Goal: Task Accomplishment & Management: Use online tool/utility

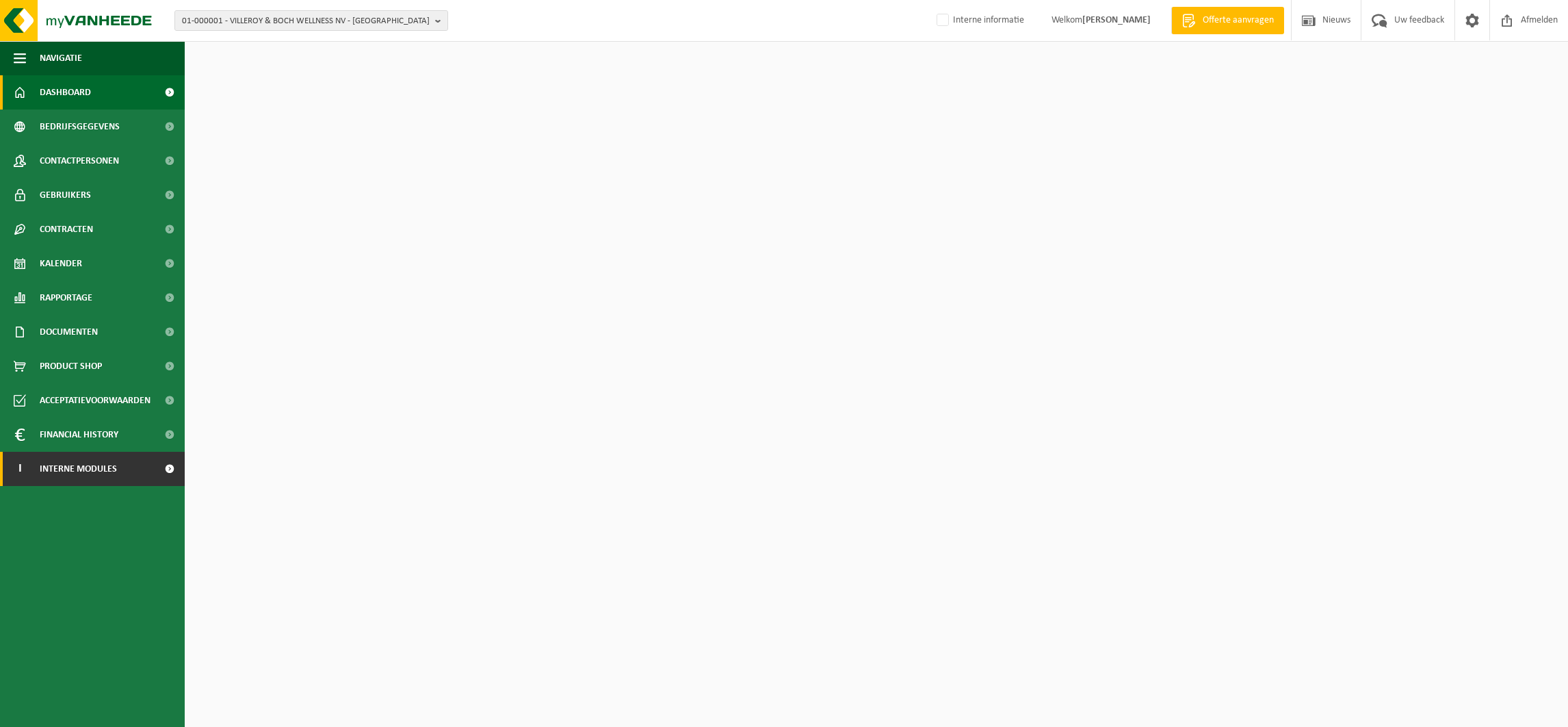
click at [113, 477] on span "Interne modules" at bounding box center [78, 469] width 77 height 34
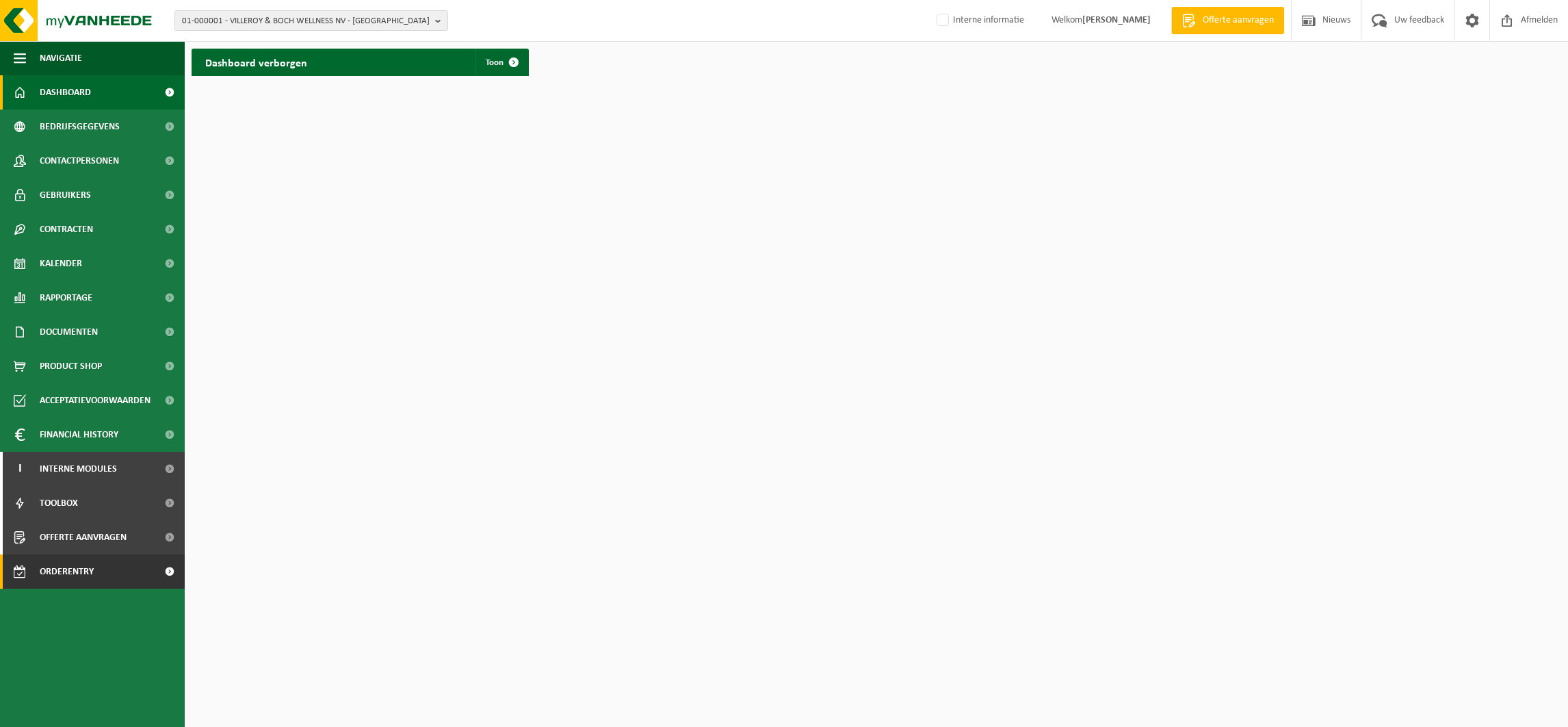
click at [88, 567] on span "Orderentry Goedkeuring" at bounding box center [97, 571] width 115 height 34
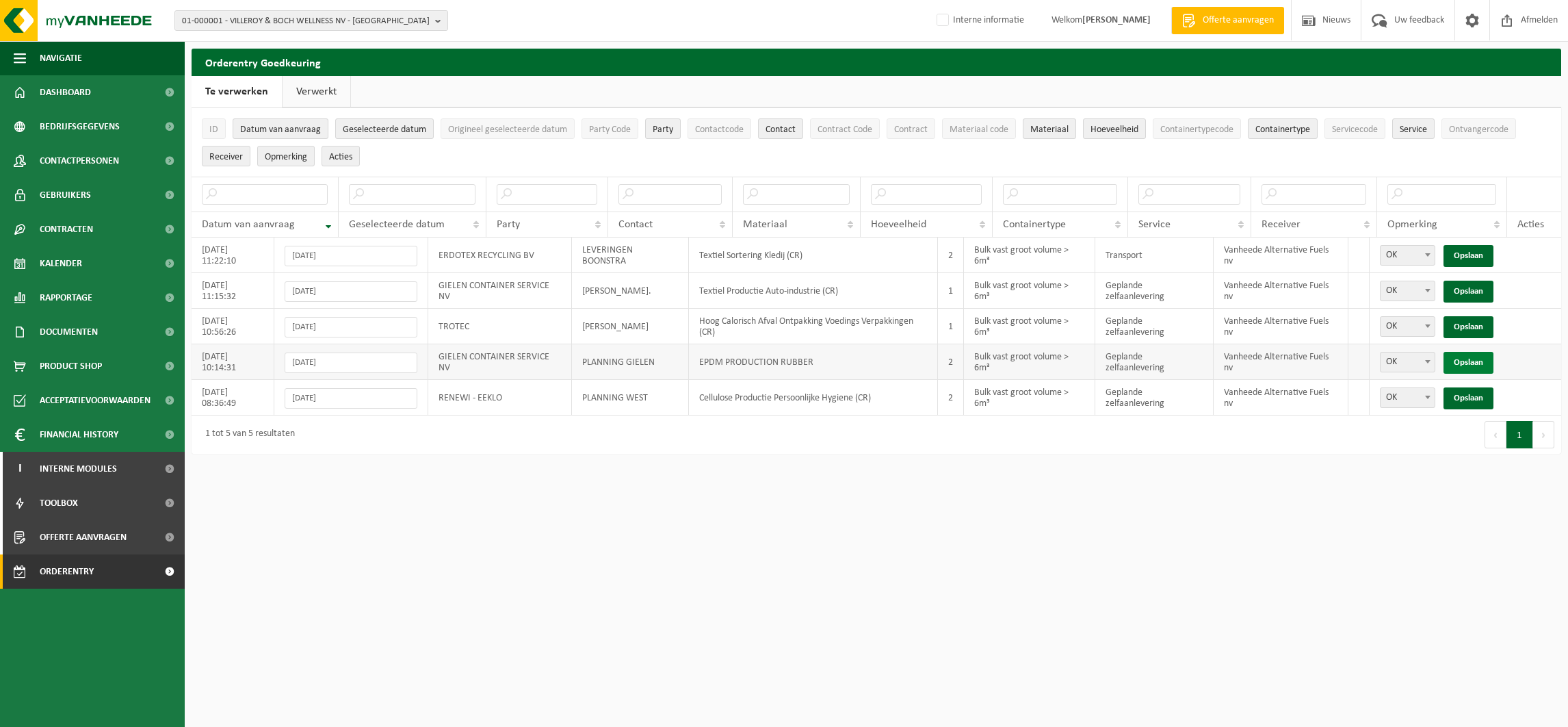
click at [1476, 362] on link "Opslaan" at bounding box center [1469, 363] width 50 height 22
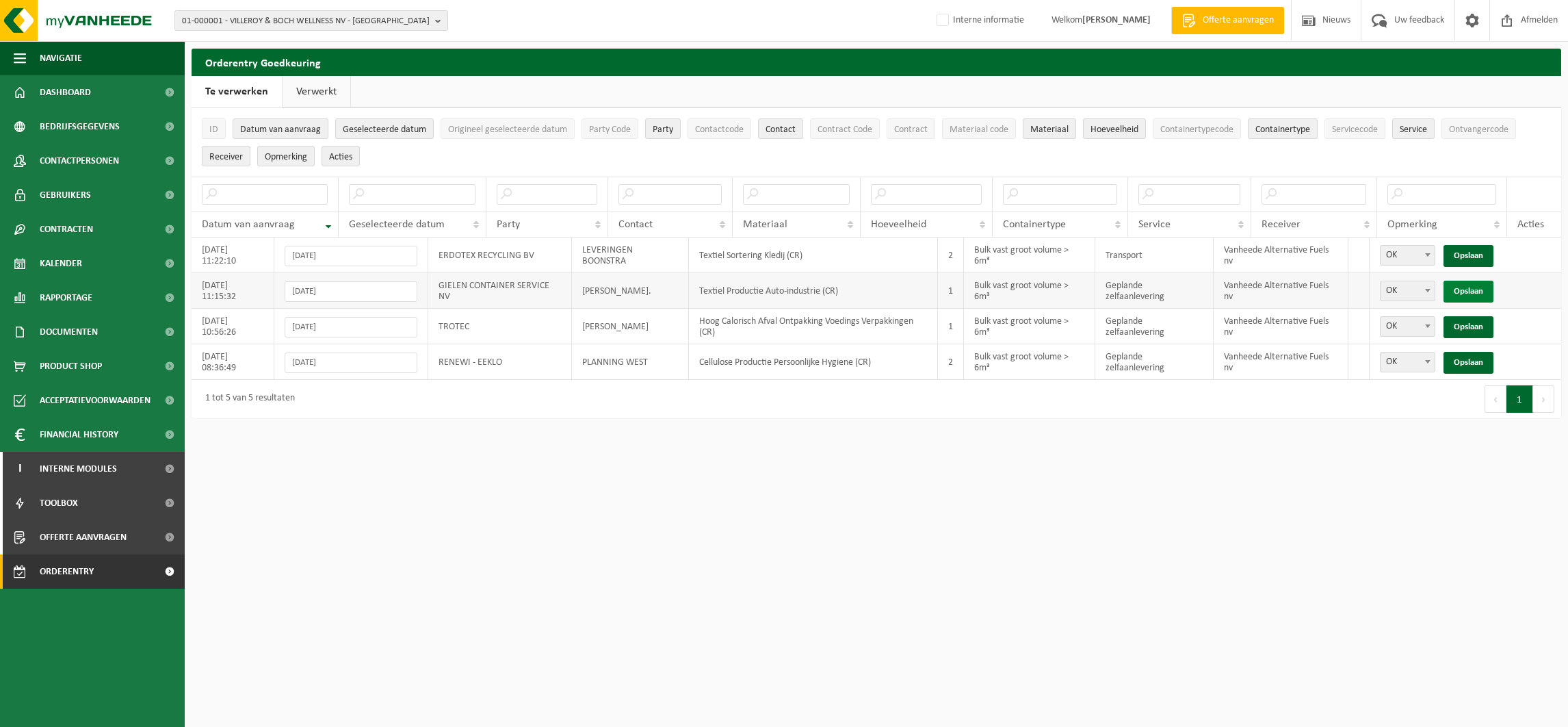
click at [1476, 294] on link "Opslaan" at bounding box center [1469, 291] width 50 height 22
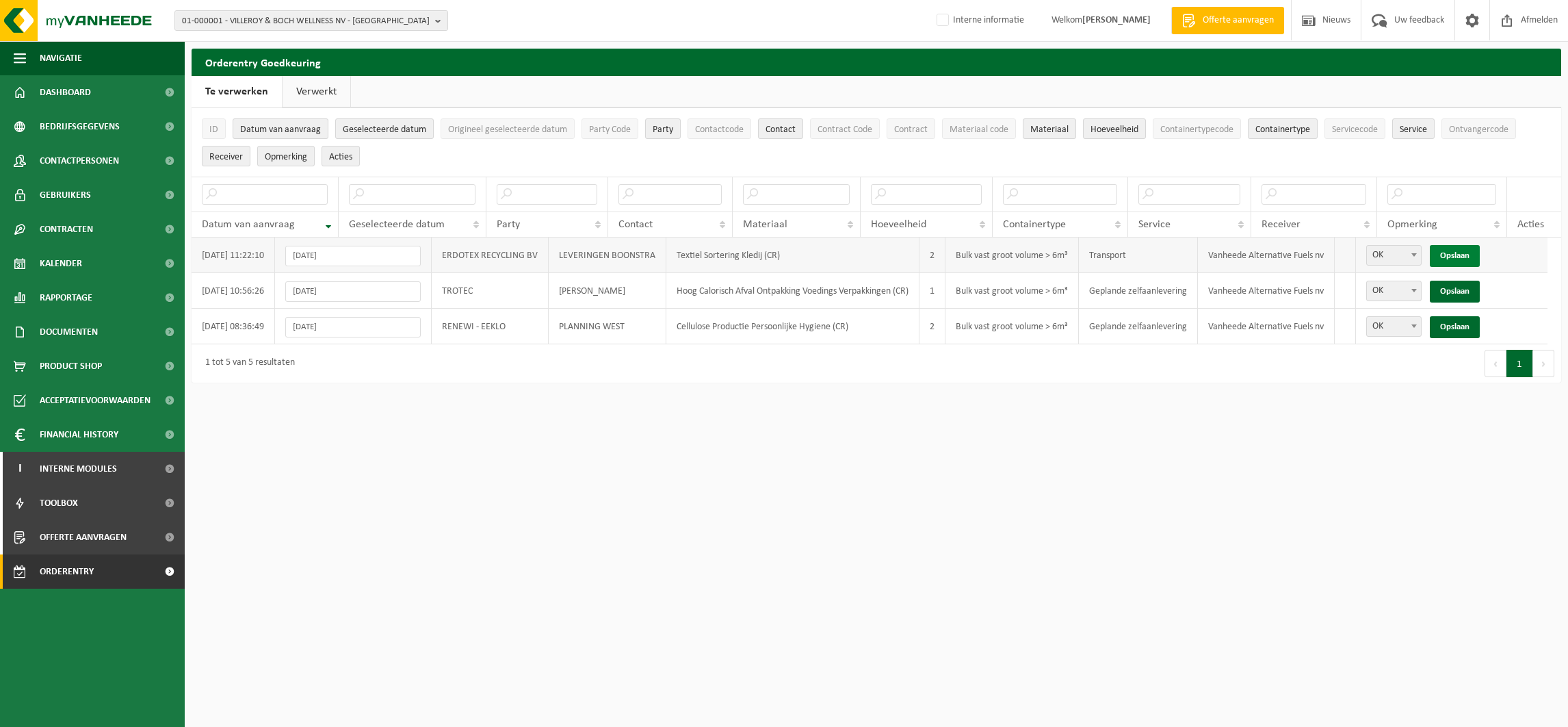
click at [1467, 254] on link "Opslaan" at bounding box center [1455, 256] width 50 height 22
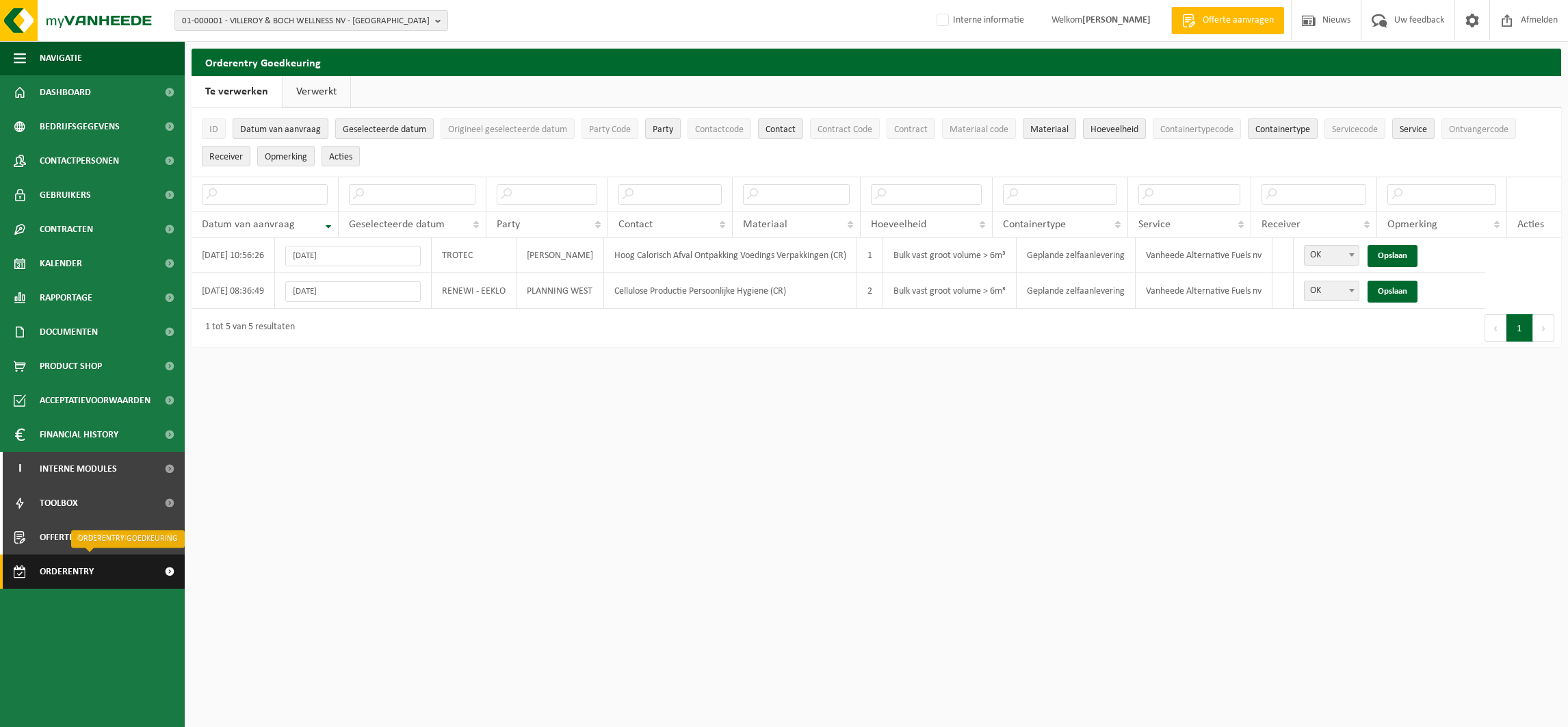
click at [63, 572] on span "Orderentry Goedkeuring" at bounding box center [97, 571] width 115 height 34
click at [317, 87] on link "Verwerkt" at bounding box center [316, 92] width 68 height 32
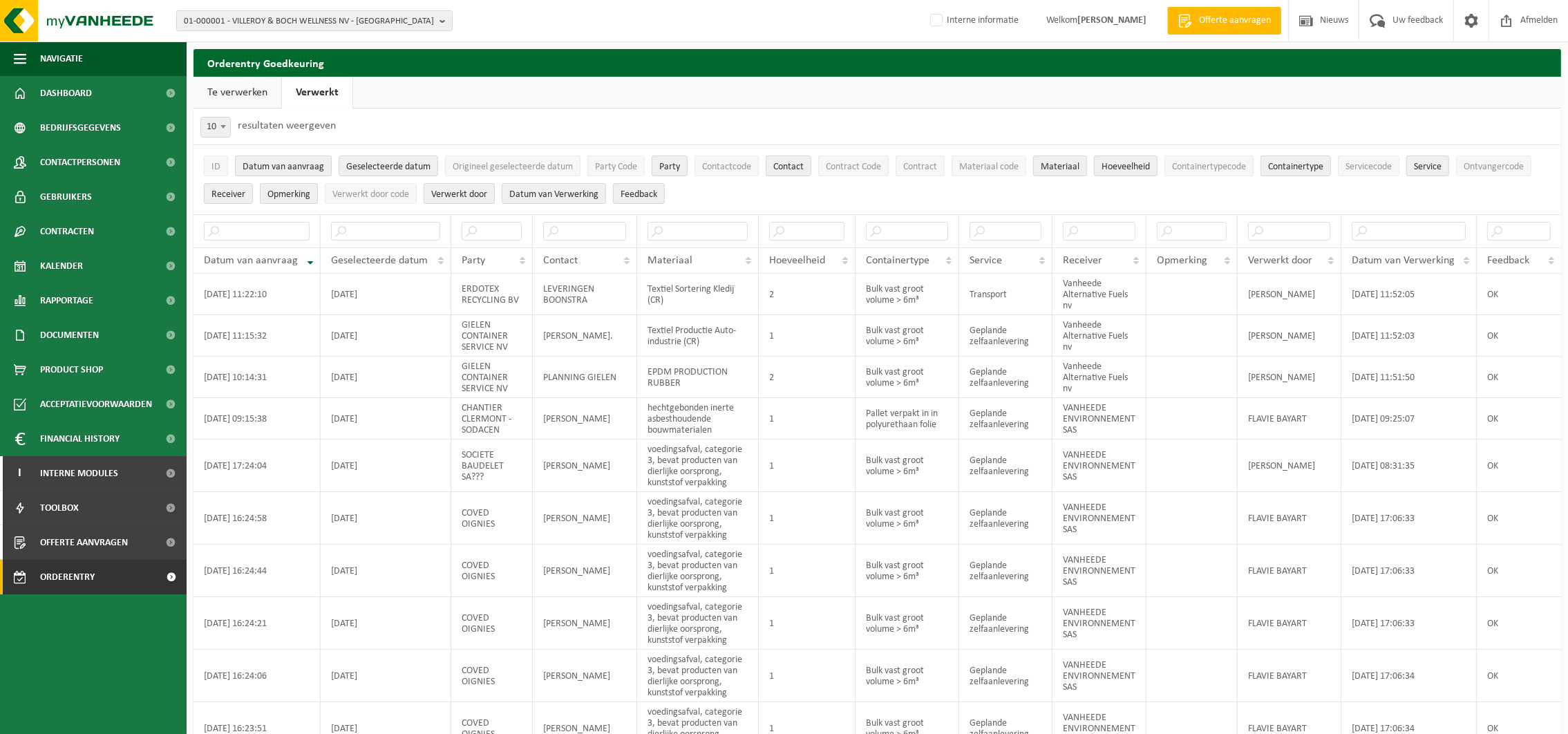
click at [251, 85] on link "Te verwerken" at bounding box center [237, 93] width 88 height 32
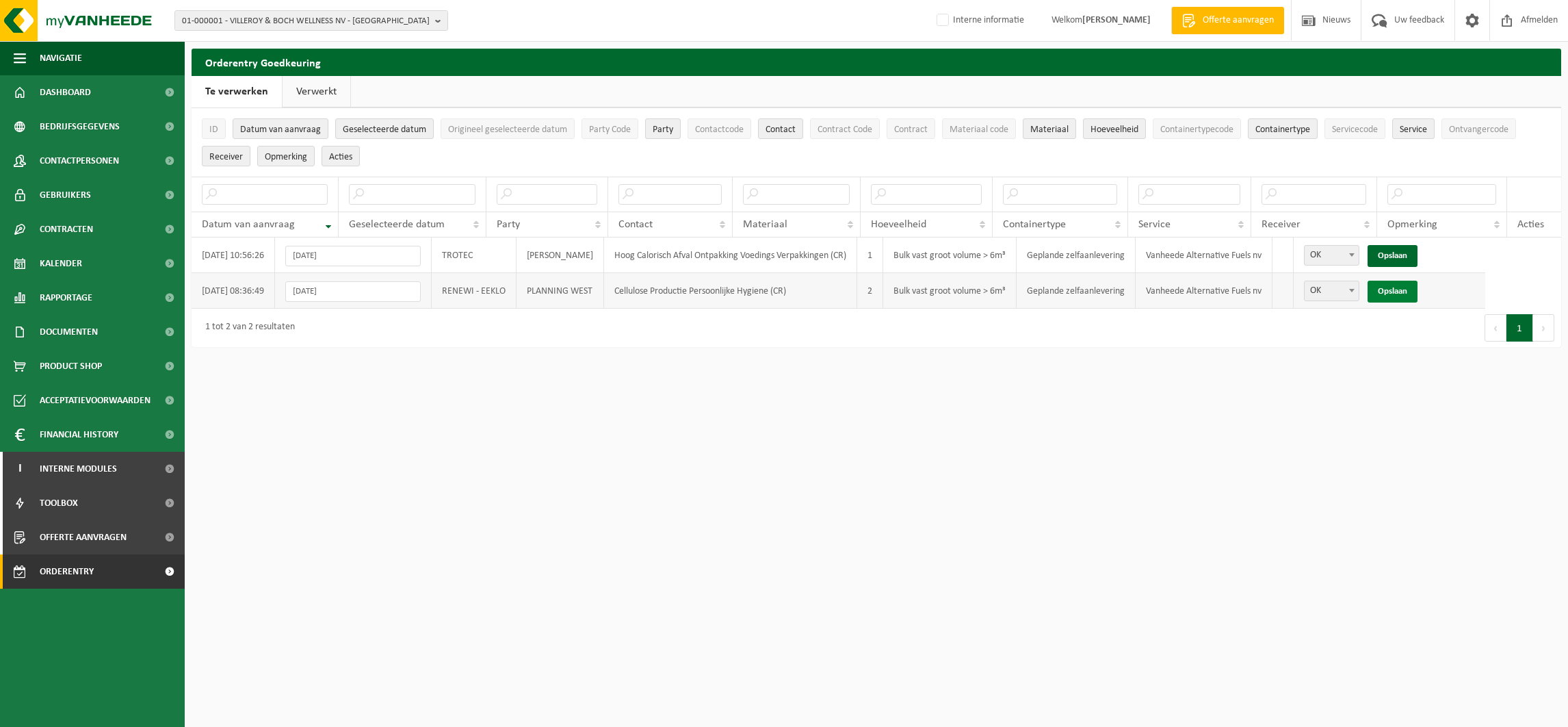
click at [1418, 285] on link "Opslaan" at bounding box center [1393, 291] width 50 height 22
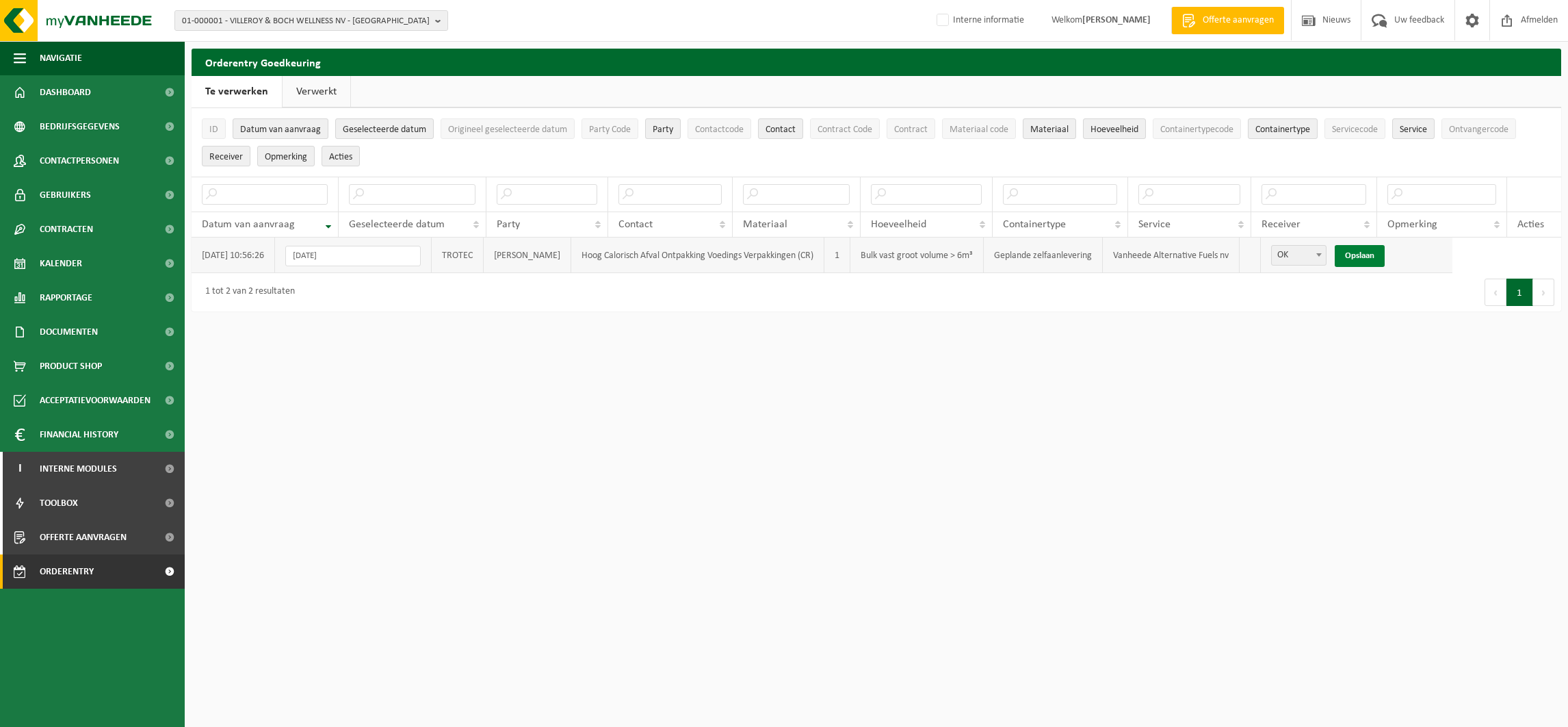
click at [1385, 260] on link "Opslaan" at bounding box center [1360, 256] width 50 height 22
